Goal: Entertainment & Leisure: Consume media (video, audio)

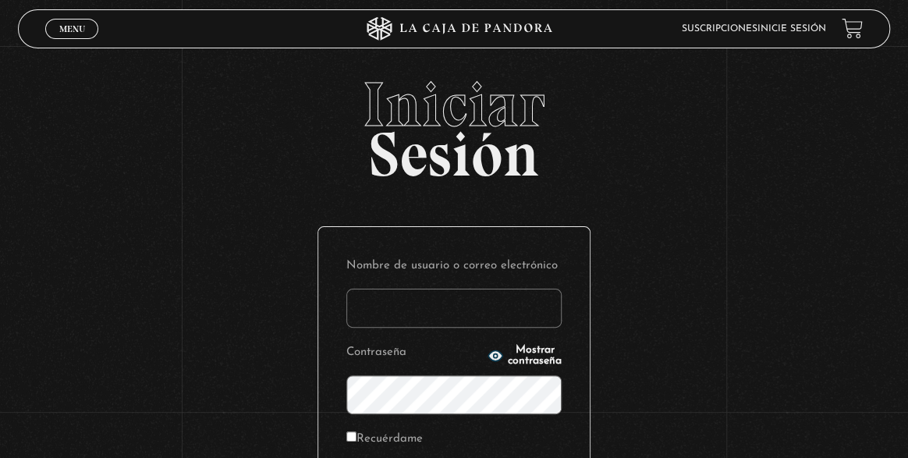
click at [498, 315] on input "Nombre de usuario o correo electrónico" at bounding box center [453, 308] width 215 height 39
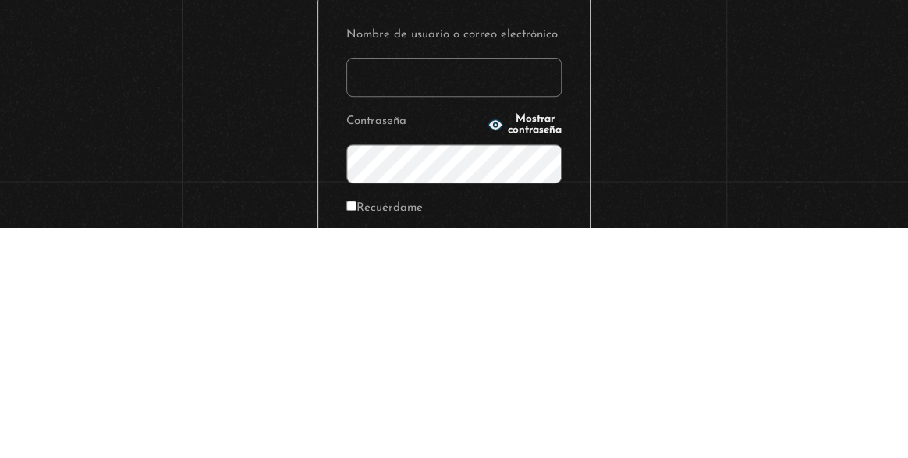
type input "[EMAIL_ADDRESS][DOMAIN_NAME]"
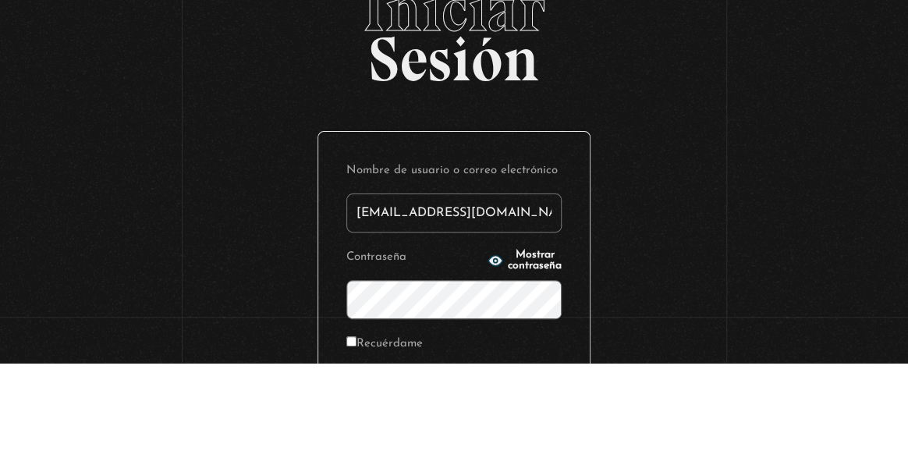
scroll to position [48, 0]
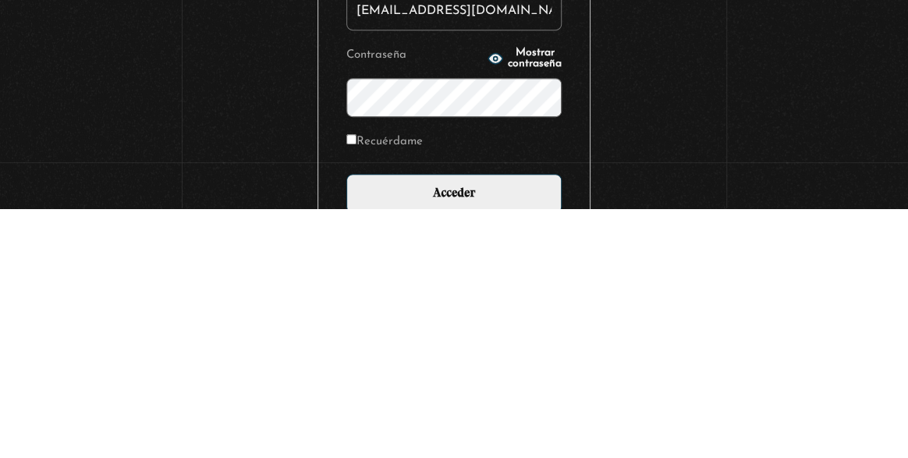
click at [346, 394] on input "Recuérdame" at bounding box center [351, 389] width 10 height 10
checkbox input "true"
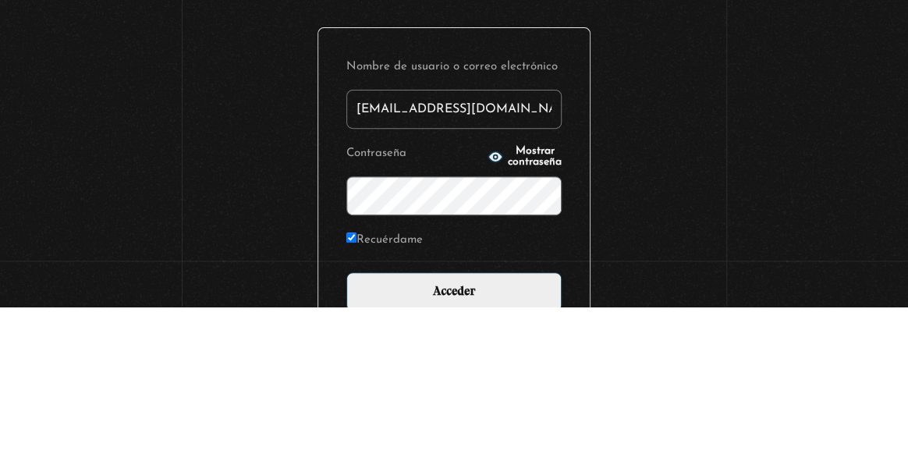
click at [346, 424] on input "Acceder" at bounding box center [453, 443] width 215 height 39
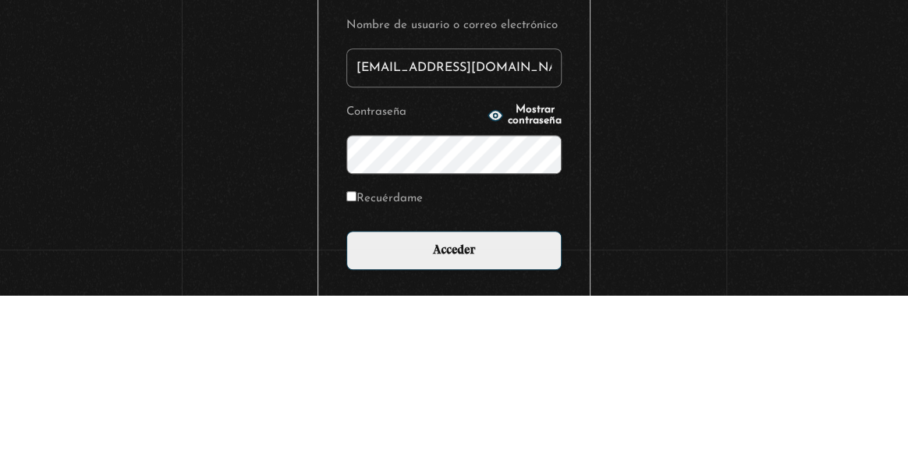
scroll to position [178, 0]
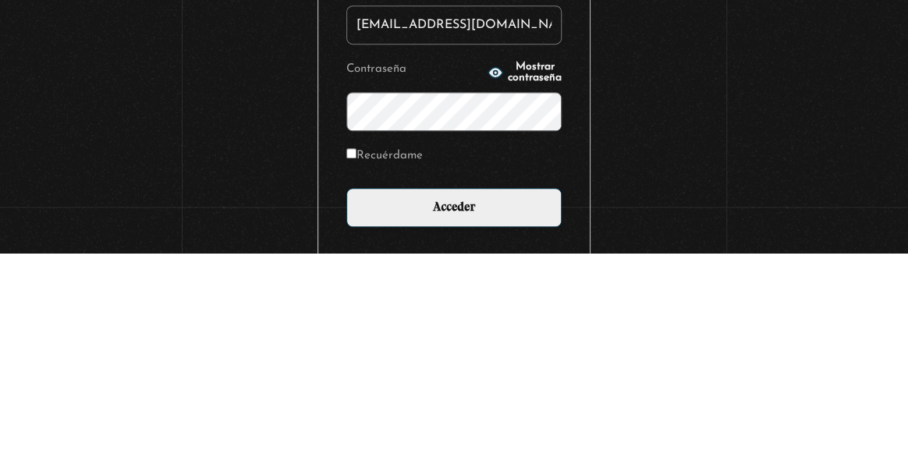
click at [353, 353] on input "Recuérdame" at bounding box center [351, 358] width 10 height 10
checkbox input "true"
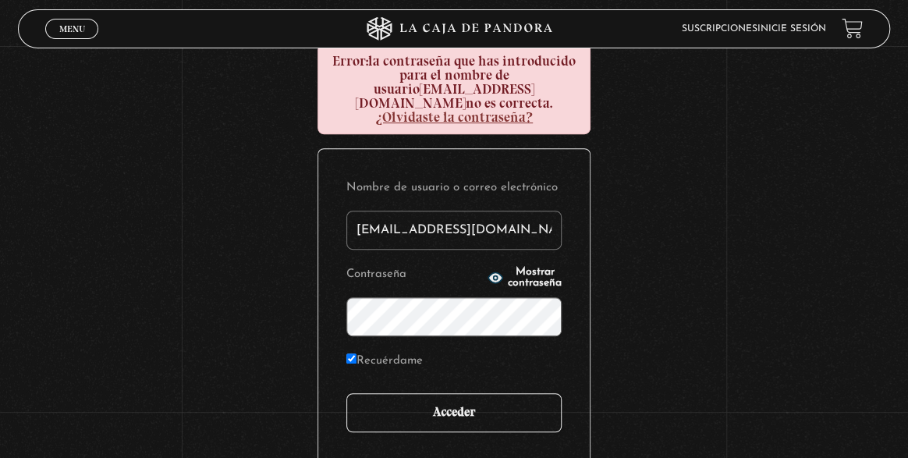
click at [467, 403] on input "Acceder" at bounding box center [453, 412] width 215 height 39
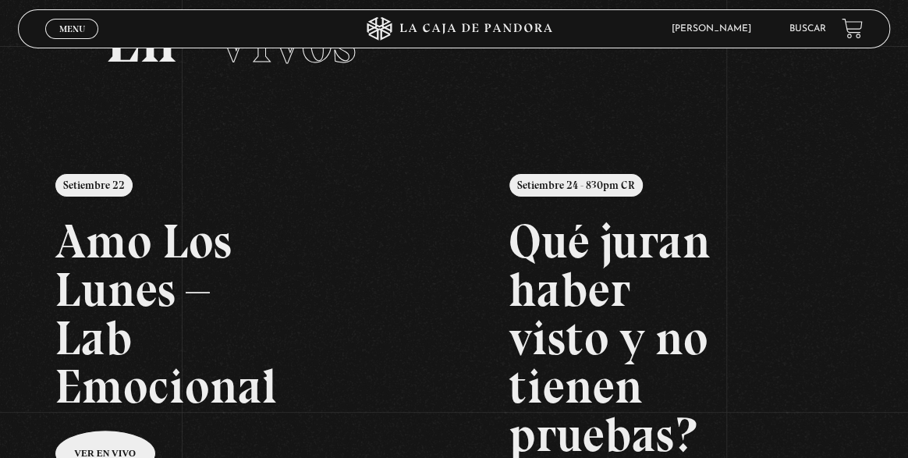
scroll to position [82, 0]
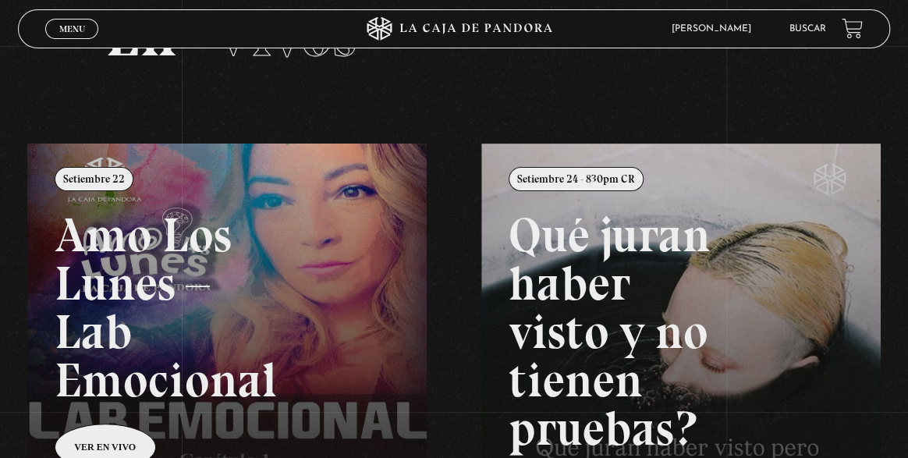
click at [254, 314] on link at bounding box center [481, 373] width 908 height 458
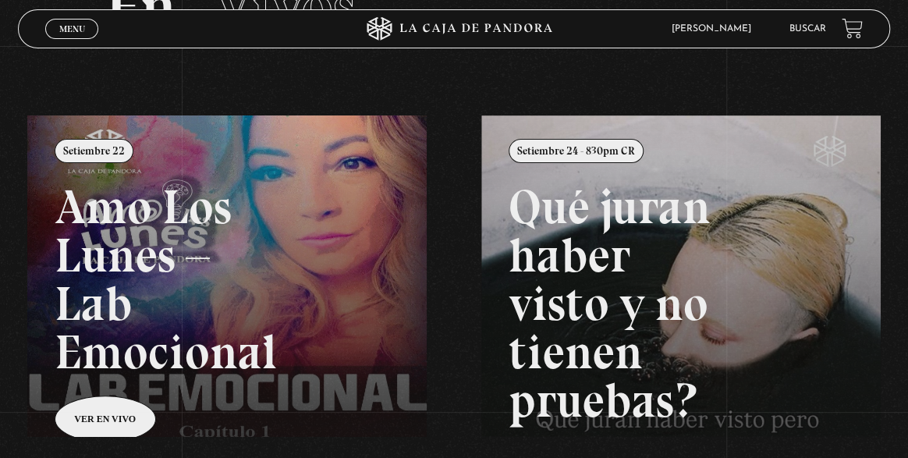
scroll to position [132, 0]
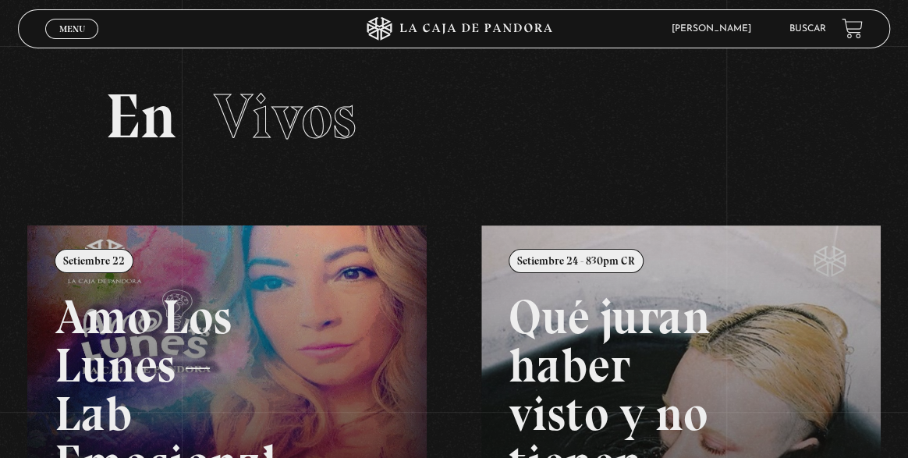
click at [73, 27] on span "Menu" at bounding box center [72, 28] width 26 height 9
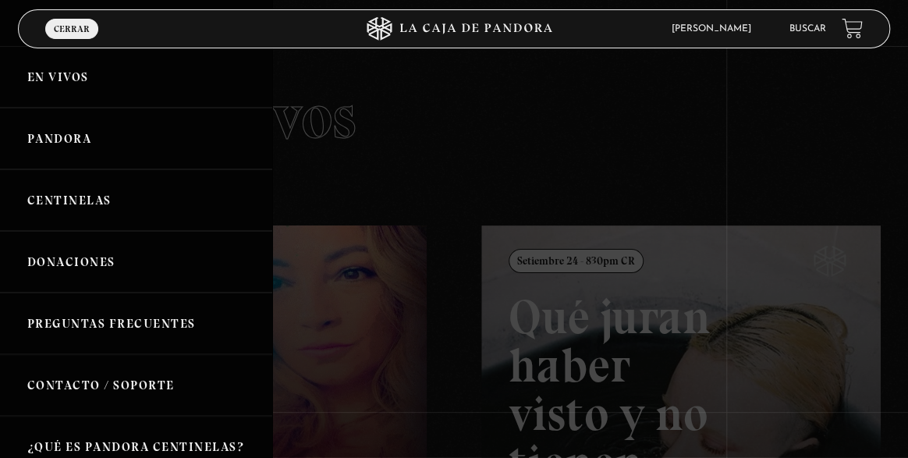
click at [63, 215] on link "Centinelas" at bounding box center [136, 200] width 272 height 62
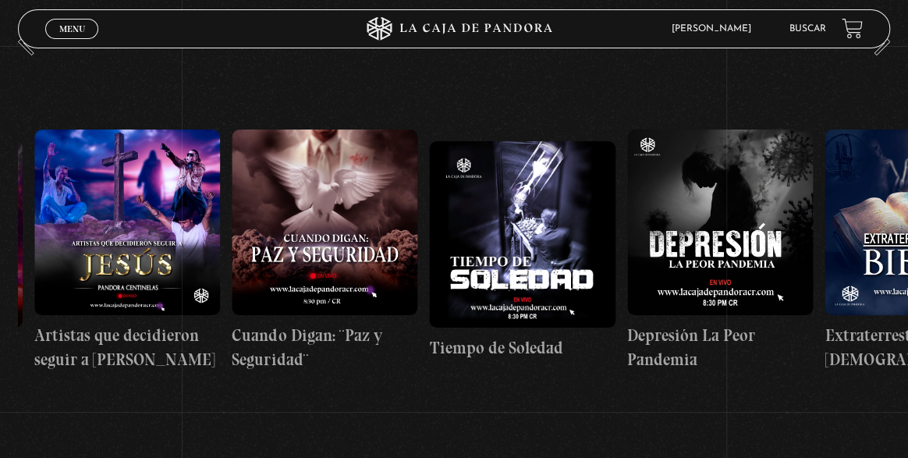
scroll to position [0, 5721]
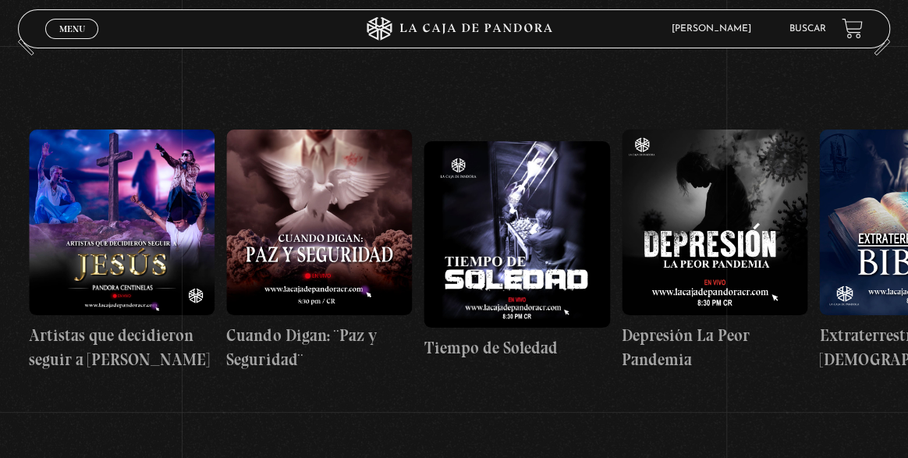
click at [715, 250] on figure at bounding box center [715, 223] width 186 height 186
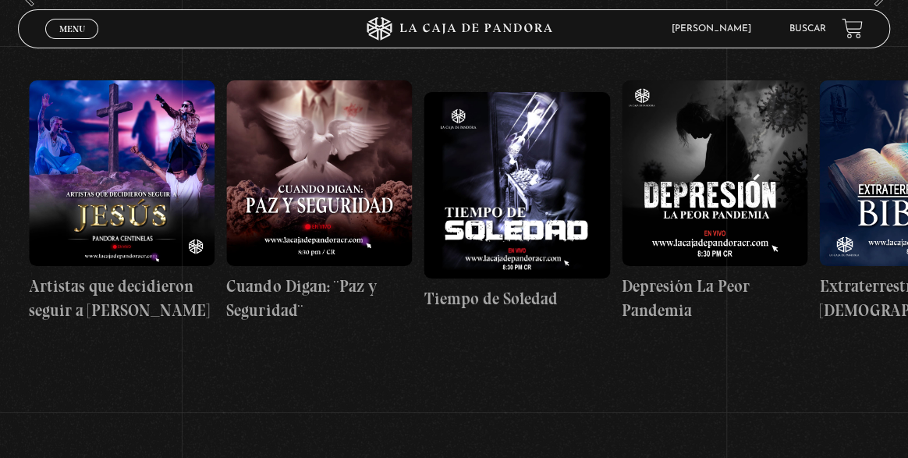
scroll to position [0, 5731]
